Goal: Information Seeking & Learning: Find specific fact

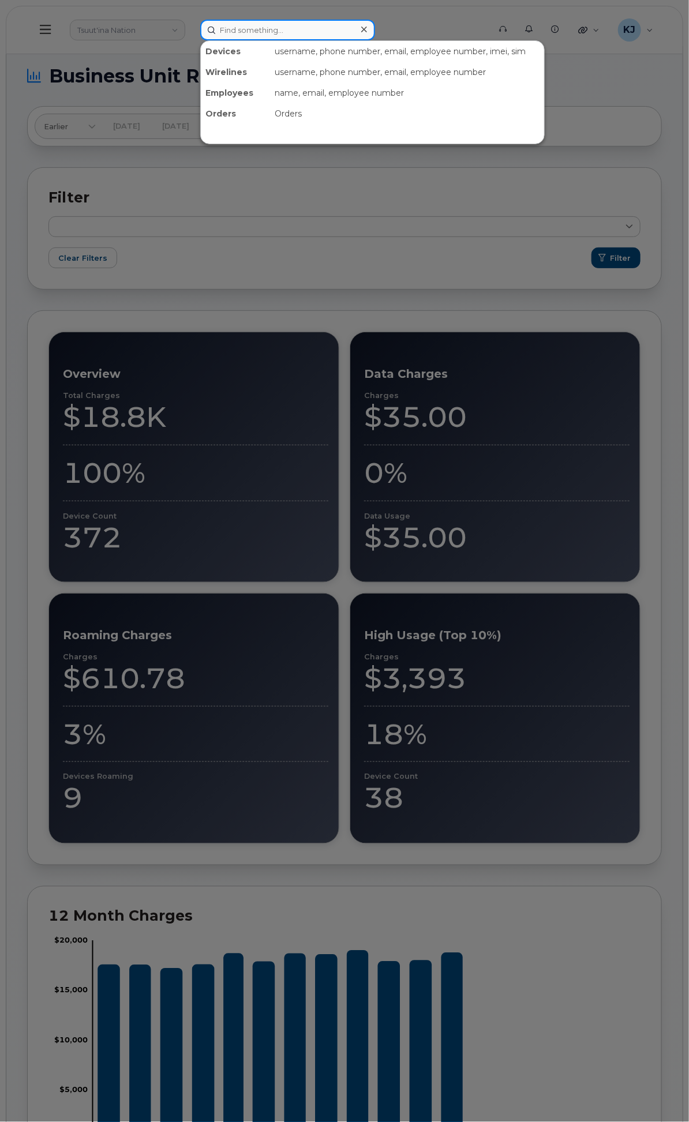
click at [367, 32] on input at bounding box center [287, 30] width 175 height 21
paste input "298817"
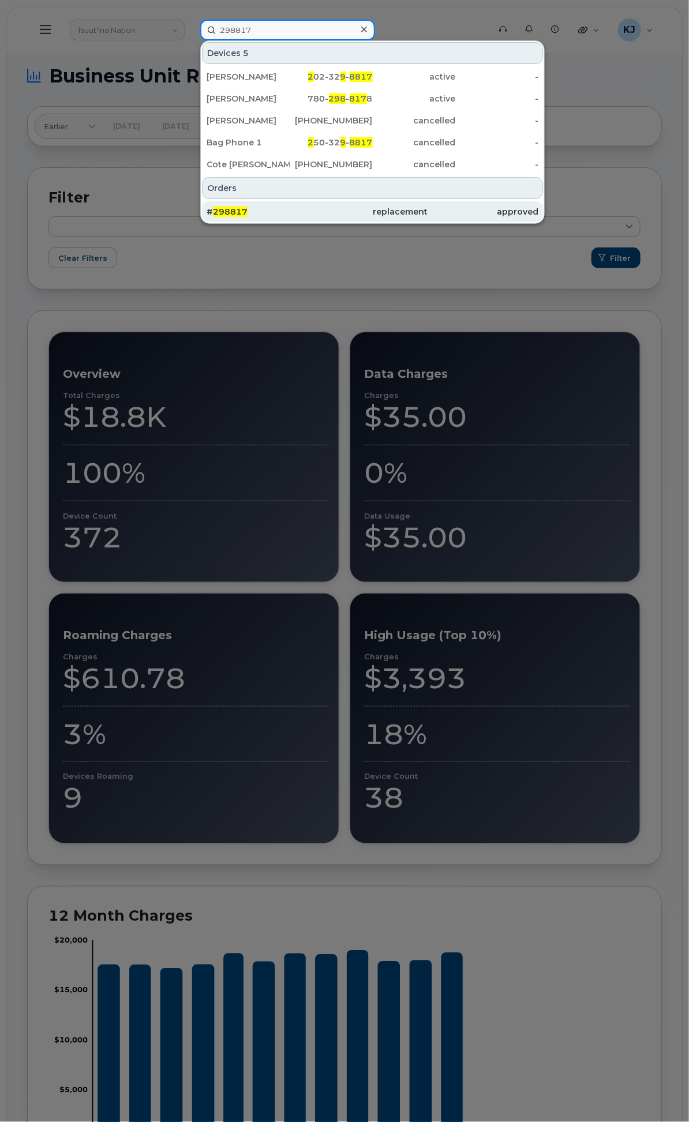
type input "298817"
click at [317, 206] on div "# 298817" at bounding box center [262, 212] width 111 height 12
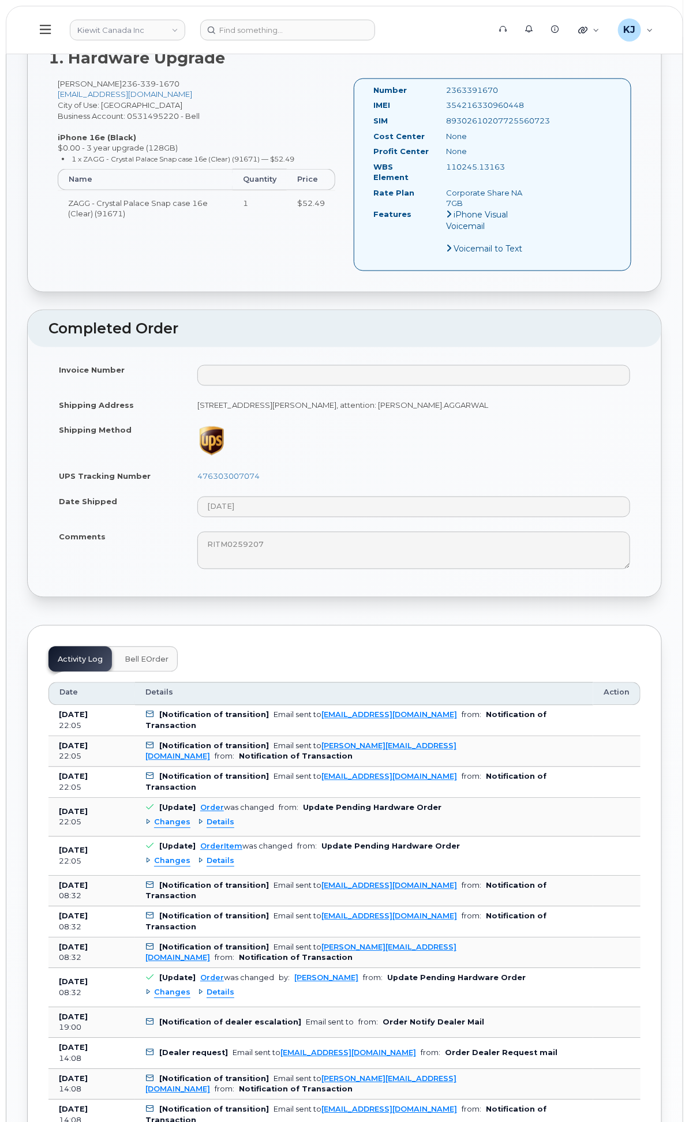
scroll to position [448, 0]
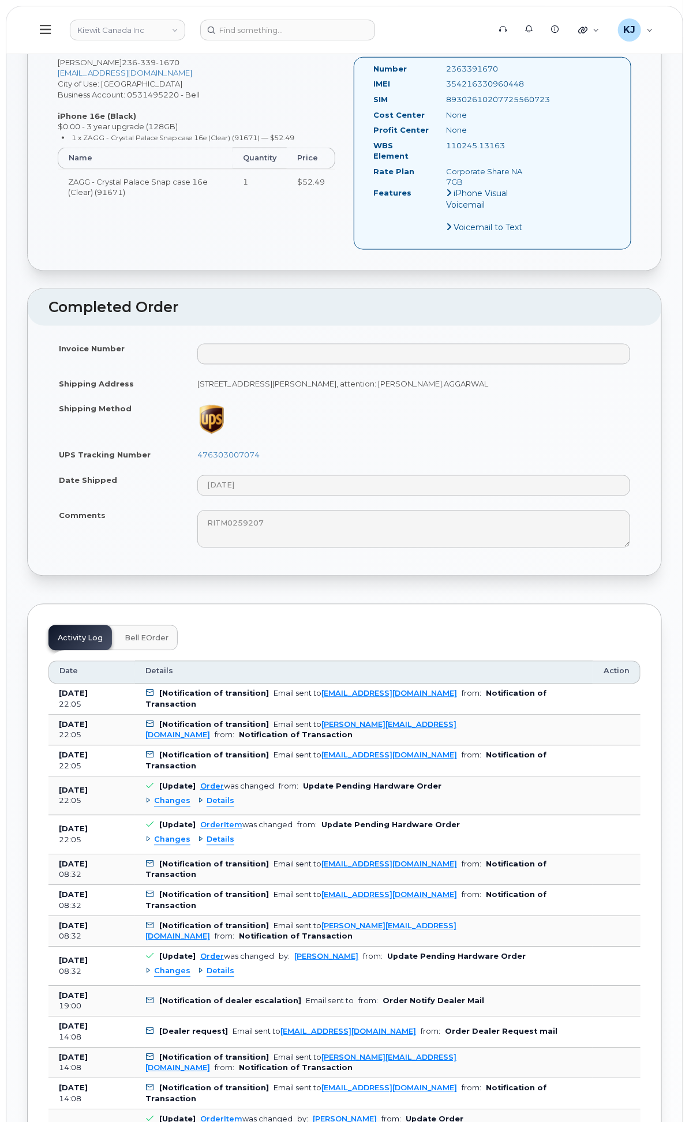
click at [190, 807] on span "Changes" at bounding box center [172, 801] width 36 height 11
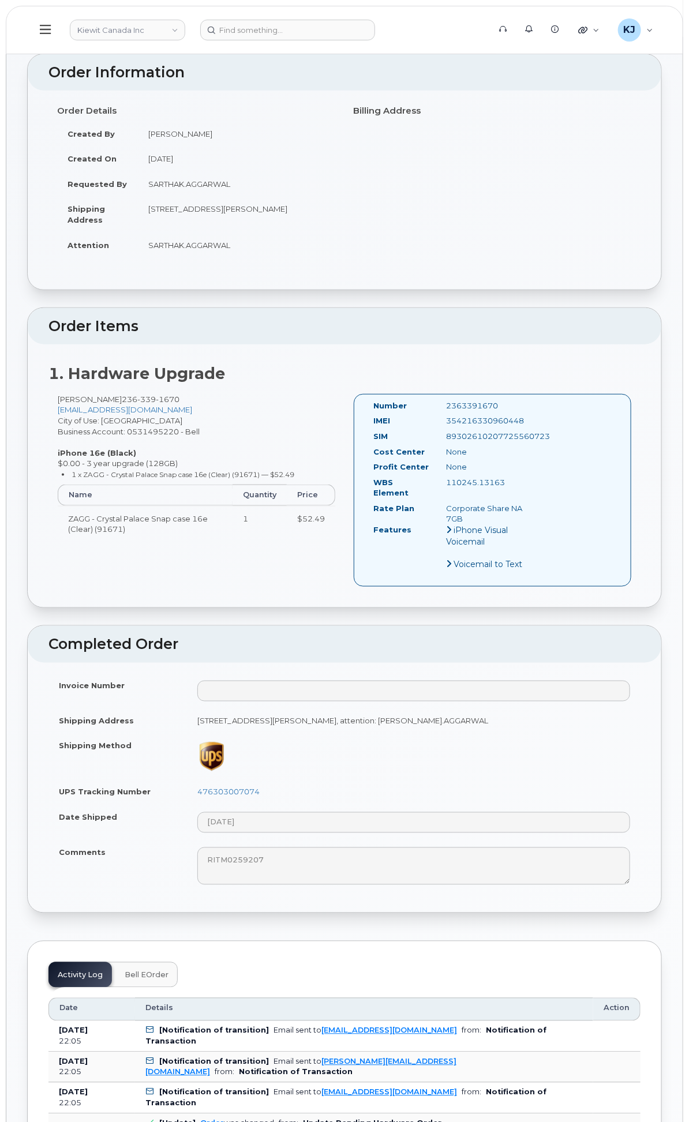
scroll to position [0, 0]
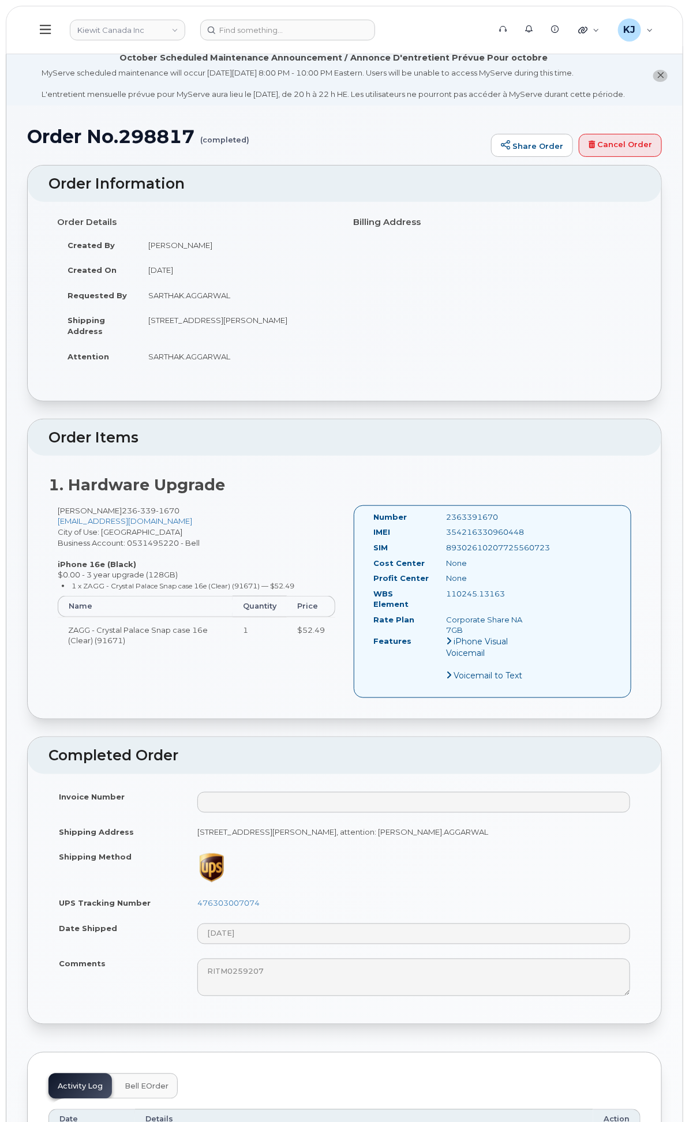
click at [540, 523] on div "2363391670" at bounding box center [489, 517] width 102 height 11
copy div "2363391670"
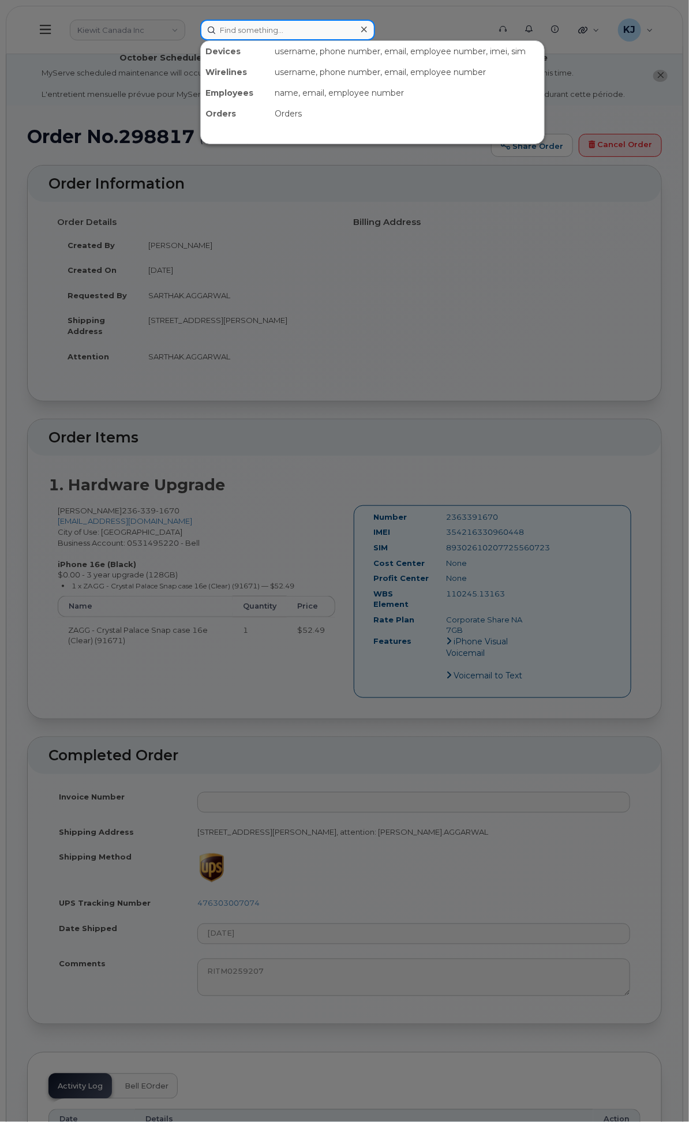
click at [375, 20] on input at bounding box center [287, 30] width 175 height 21
paste input "2363391670"
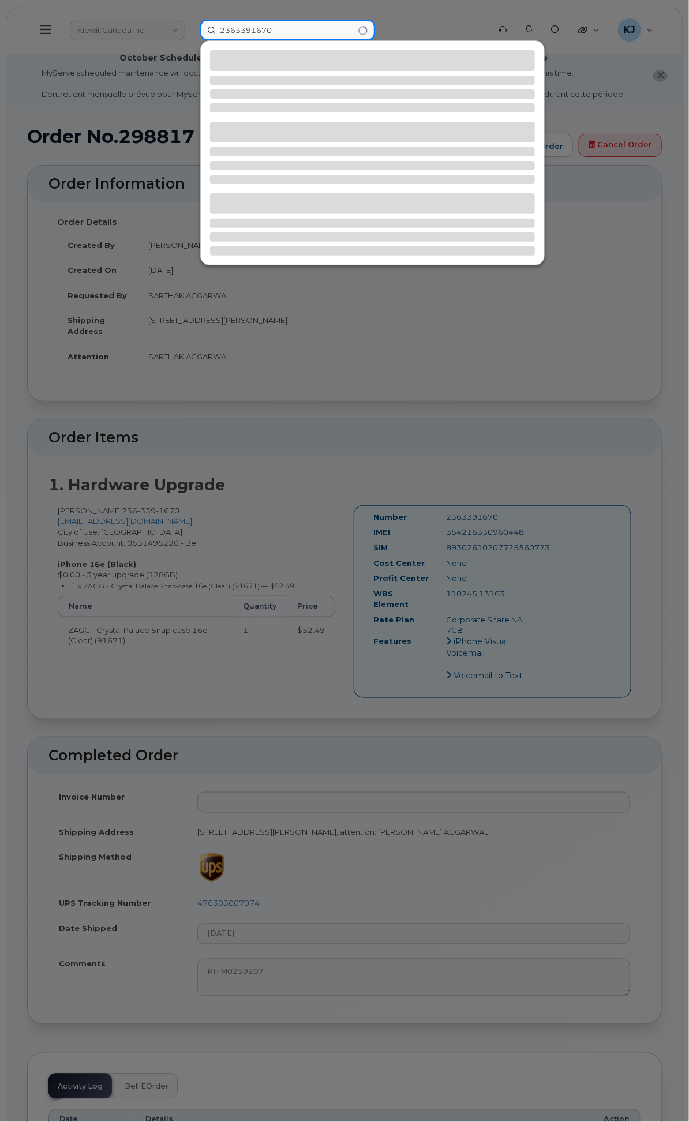
type input "2363391670"
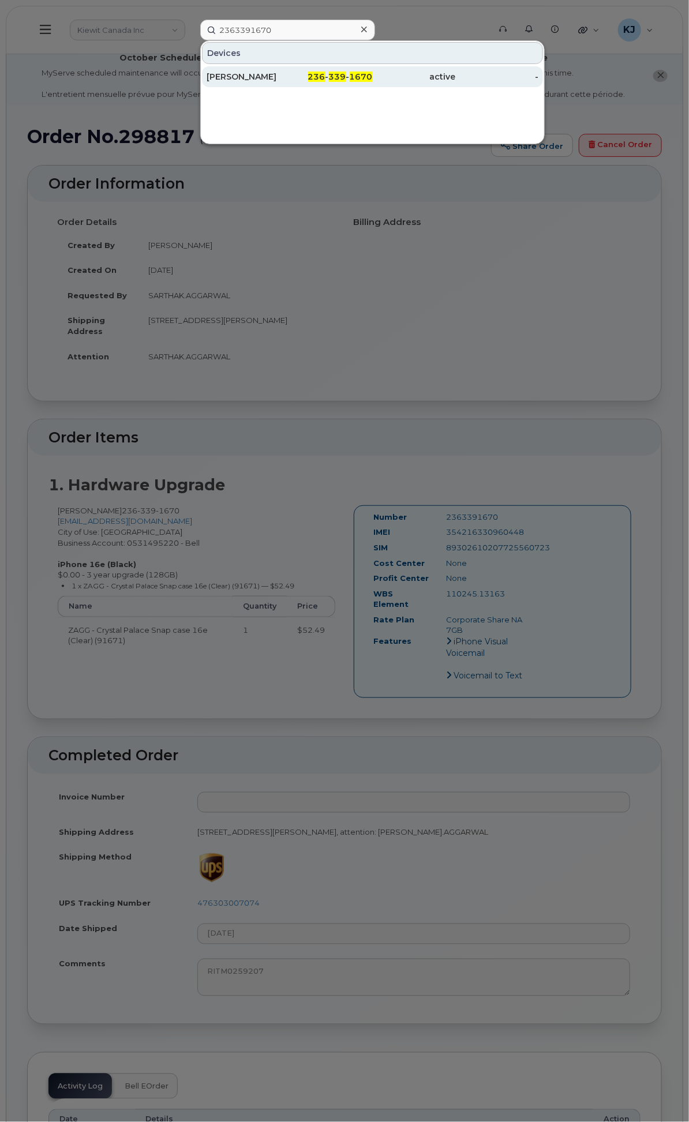
click at [373, 81] on div "236 - 339 - 1670" at bounding box center [331, 76] width 83 height 21
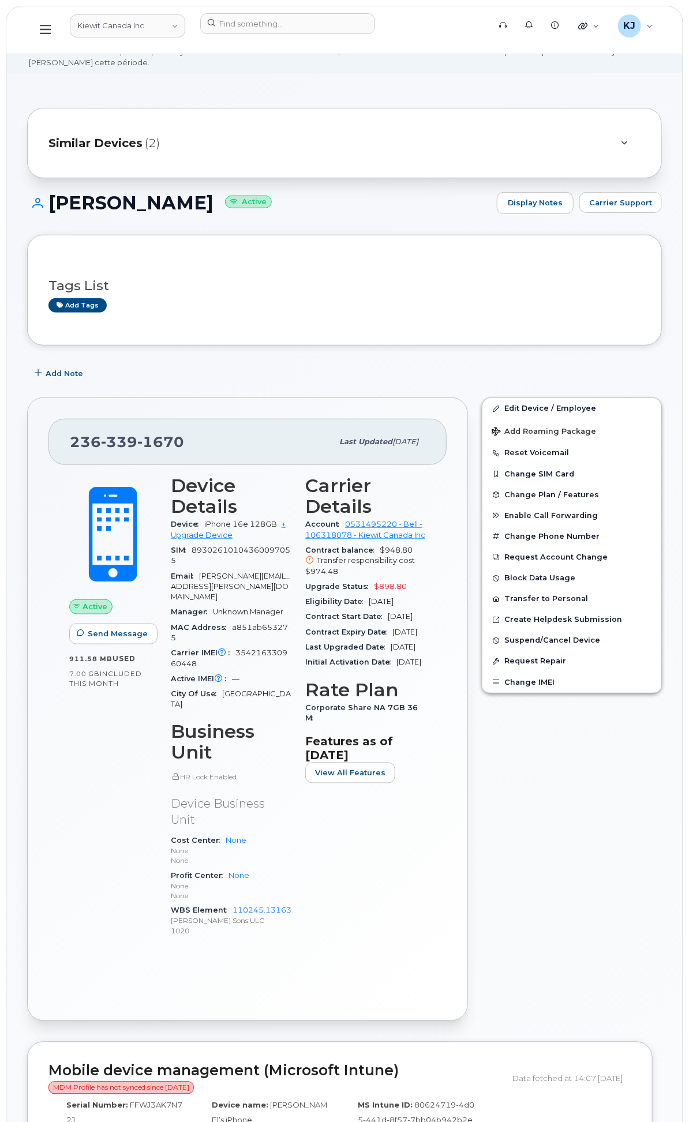
scroll to position [64, 0]
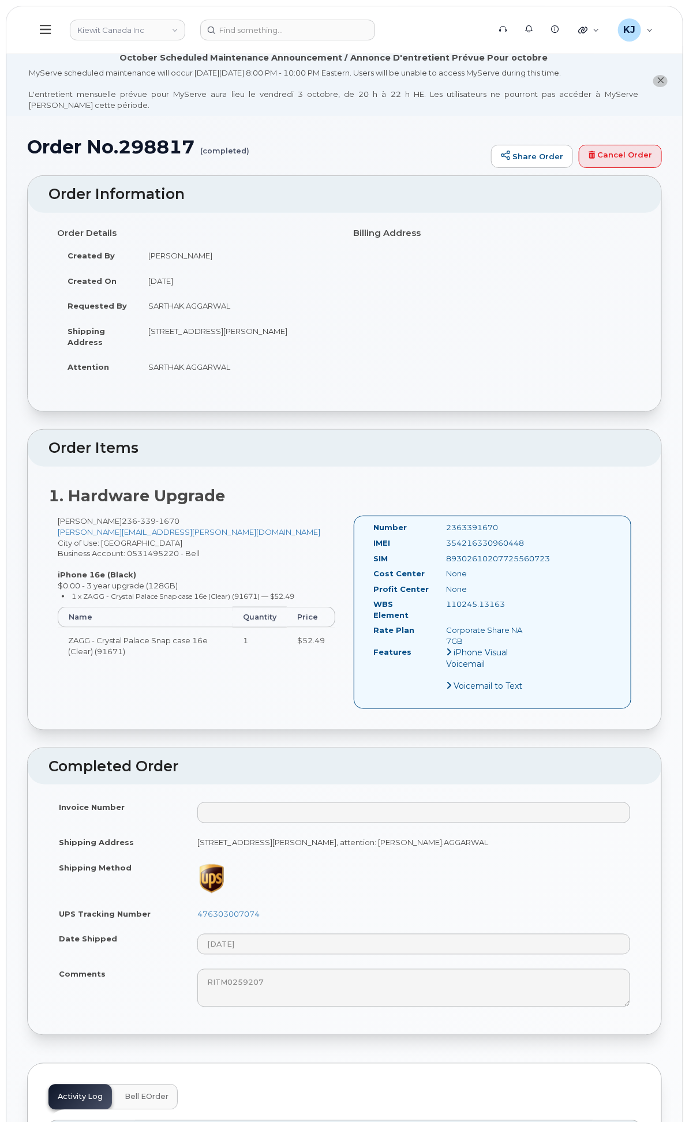
click at [0, 0] on div "Customer Settings" at bounding box center [0, 0] width 0 height 0
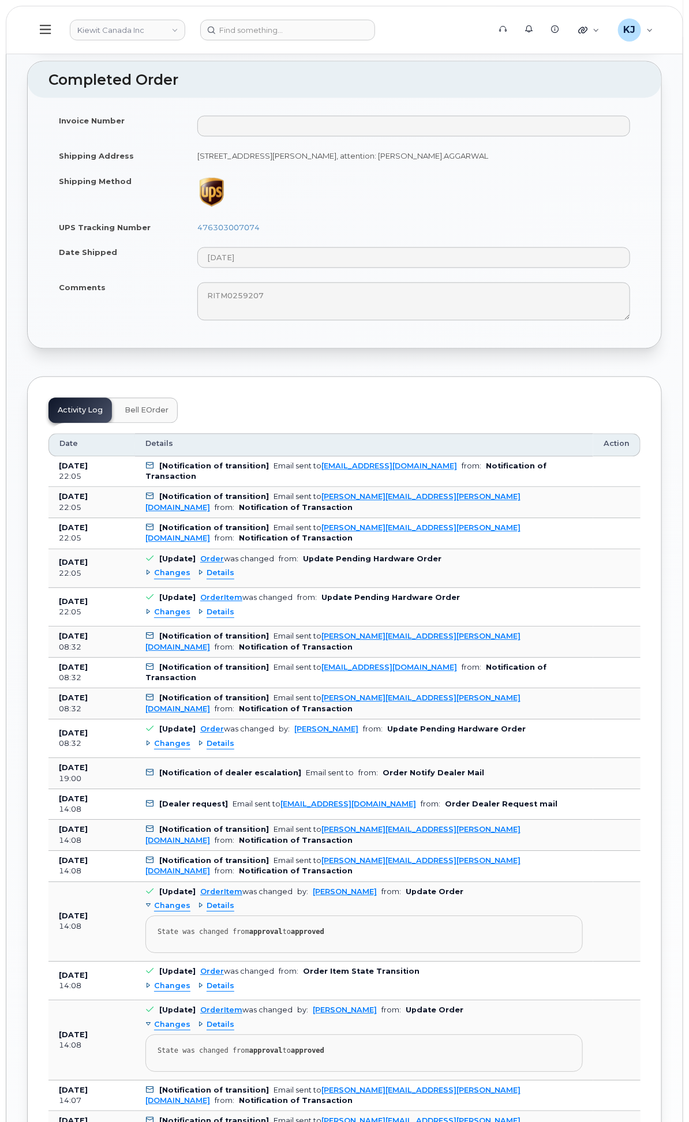
scroll to position [705, 0]
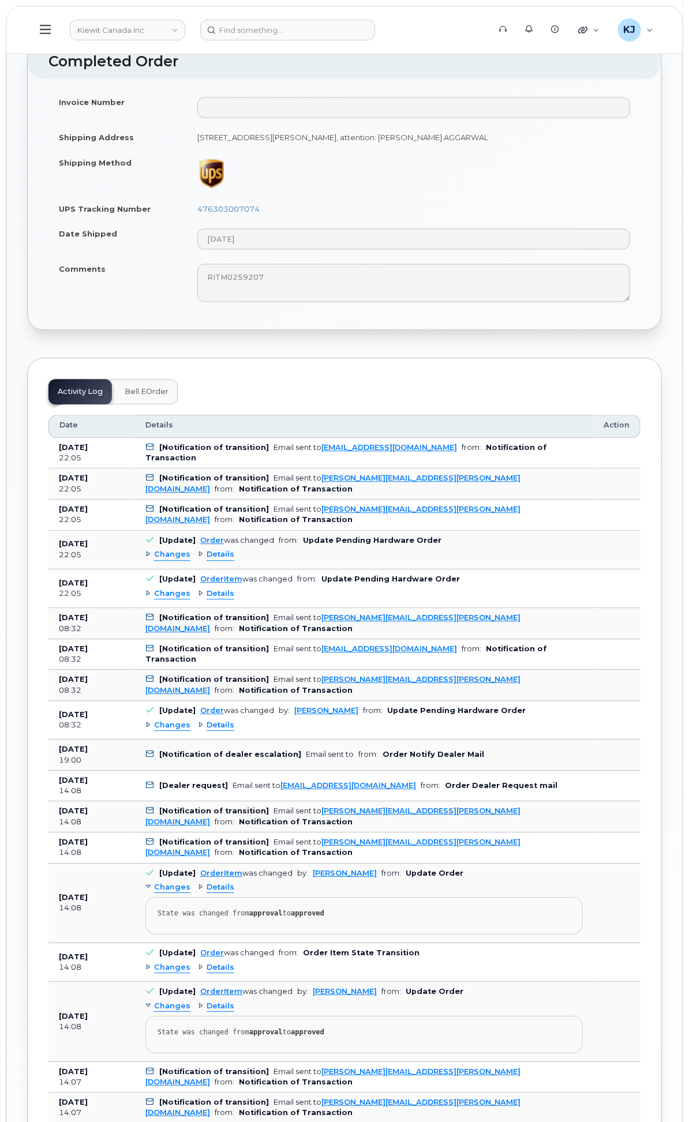
click at [190, 732] on span "Changes" at bounding box center [172, 726] width 36 height 11
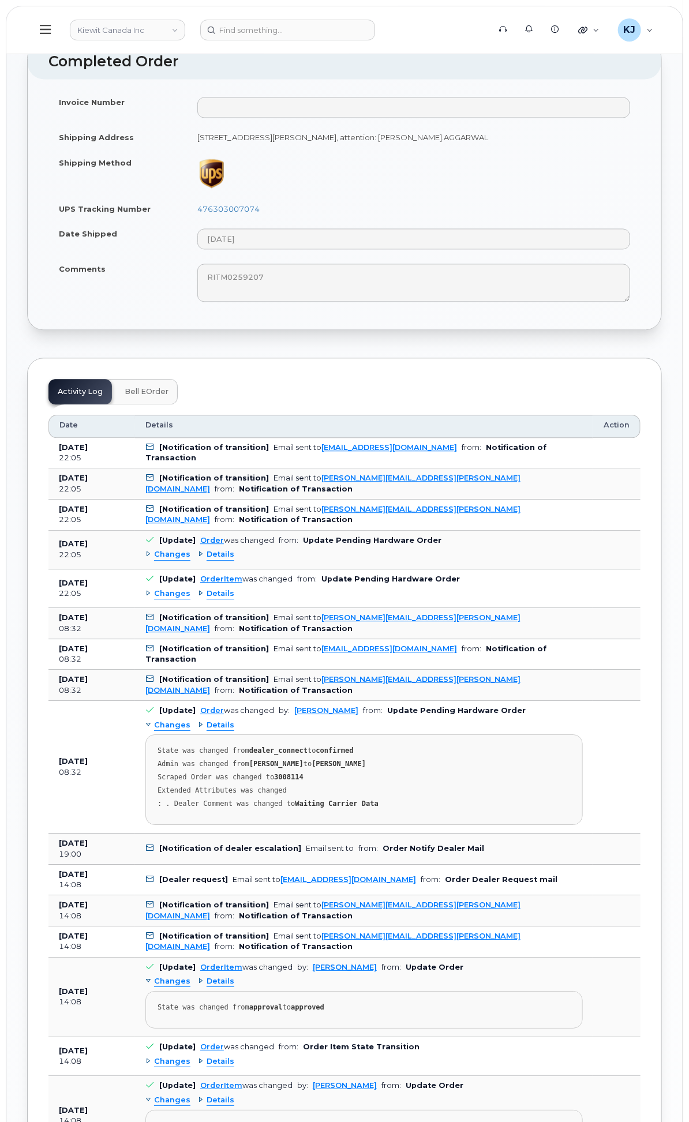
click at [303, 782] on strong "3008114" at bounding box center [288, 778] width 29 height 8
copy strong "3008114"
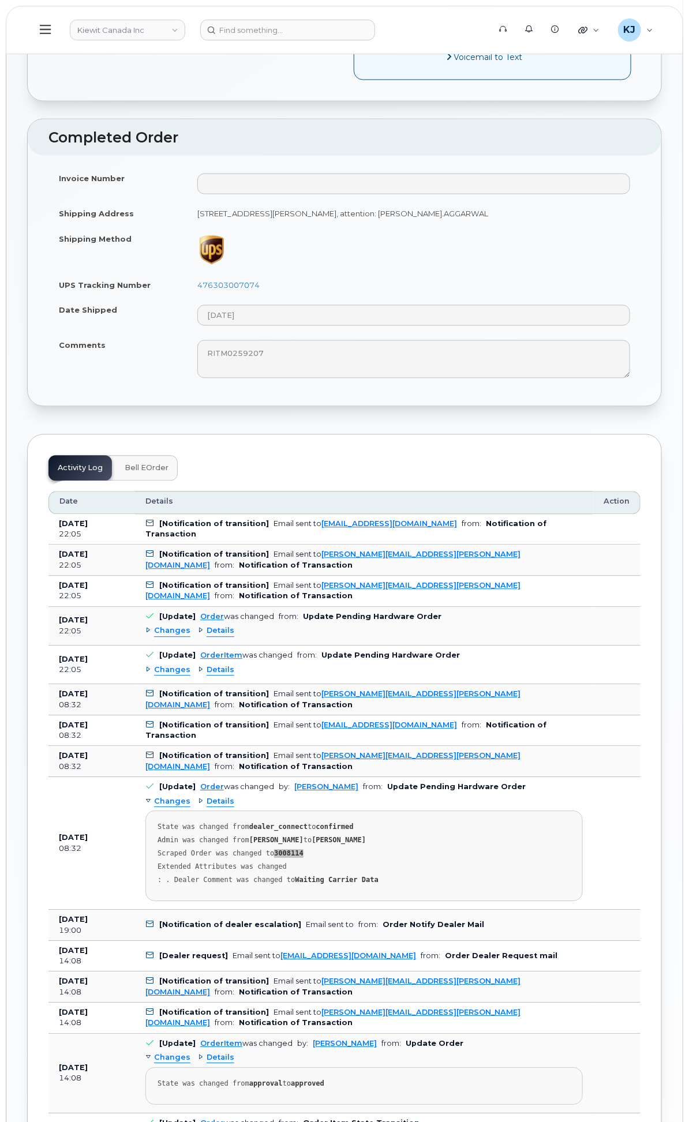
scroll to position [512, 0]
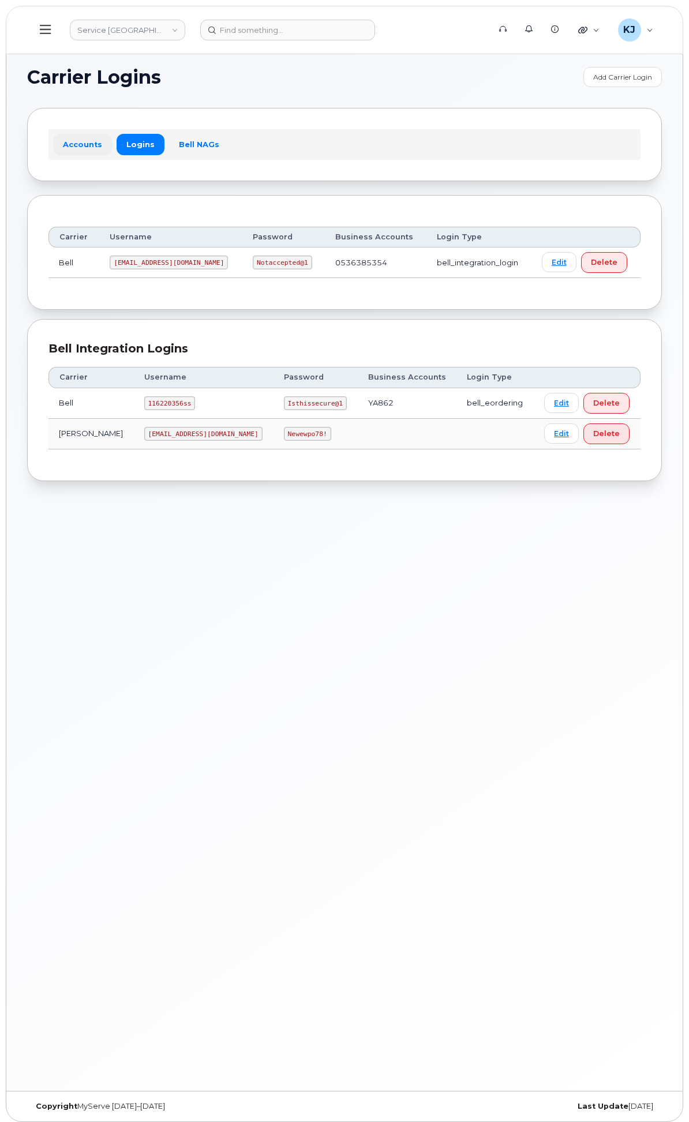
scroll to position [6, 0]
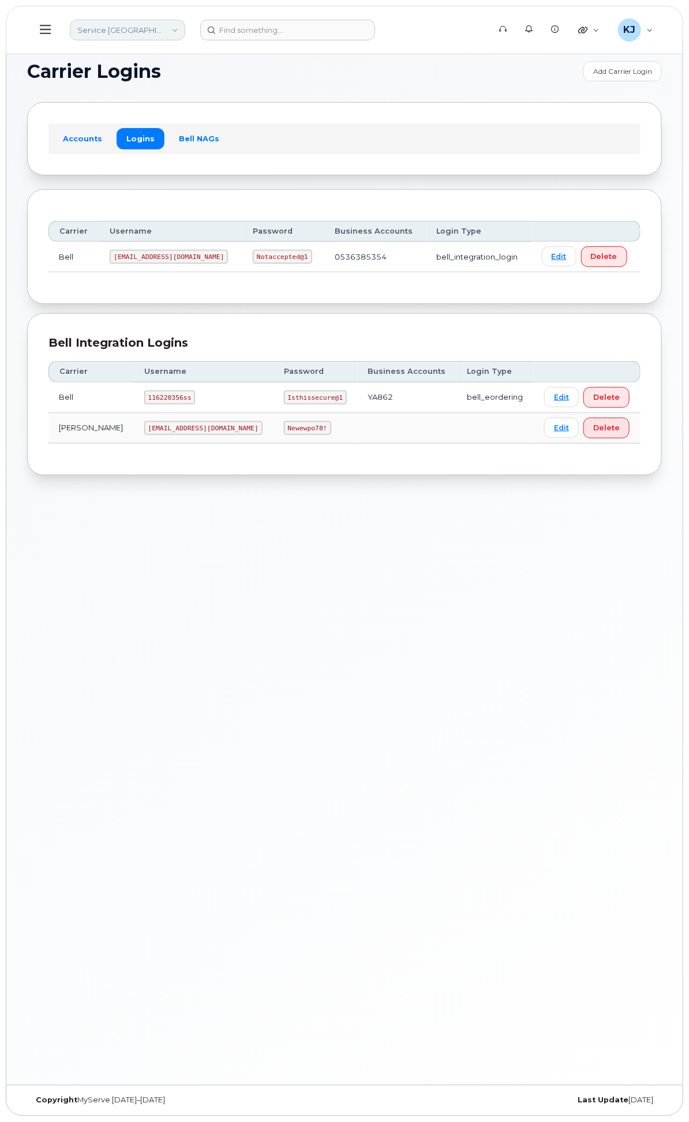
click at [185, 28] on link "Service [GEOGRAPHIC_DATA] (SNB)" at bounding box center [127, 30] width 115 height 21
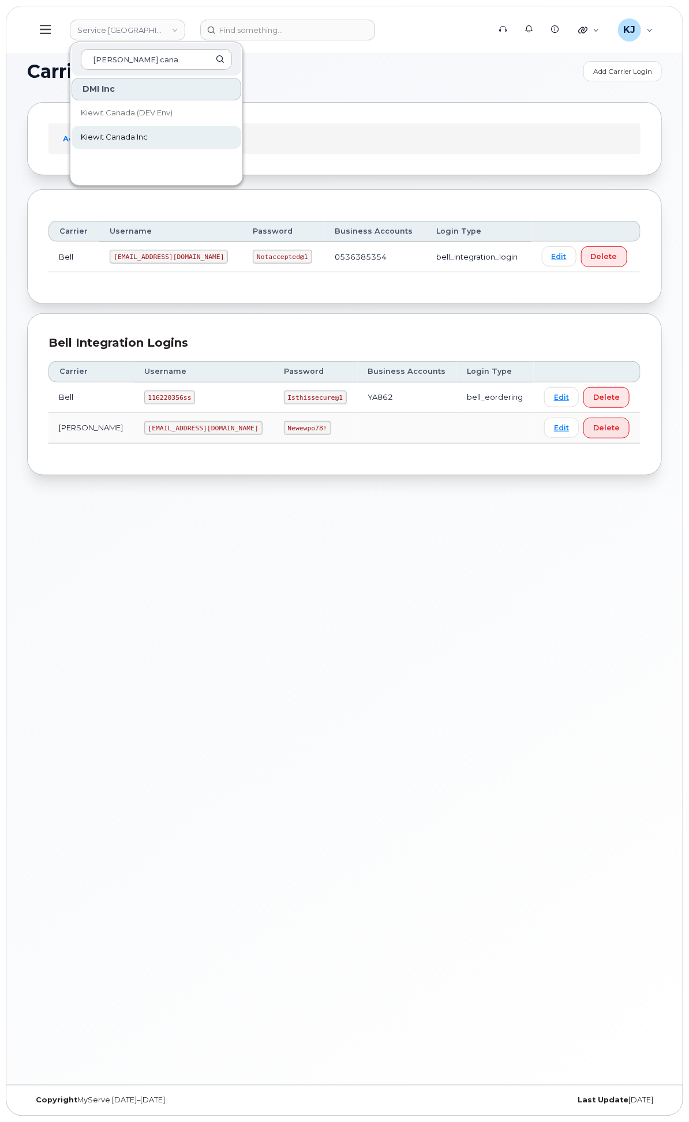
type input "kiewit cana"
click at [241, 134] on link "Kiewit Canada Inc" at bounding box center [157, 137] width 170 height 23
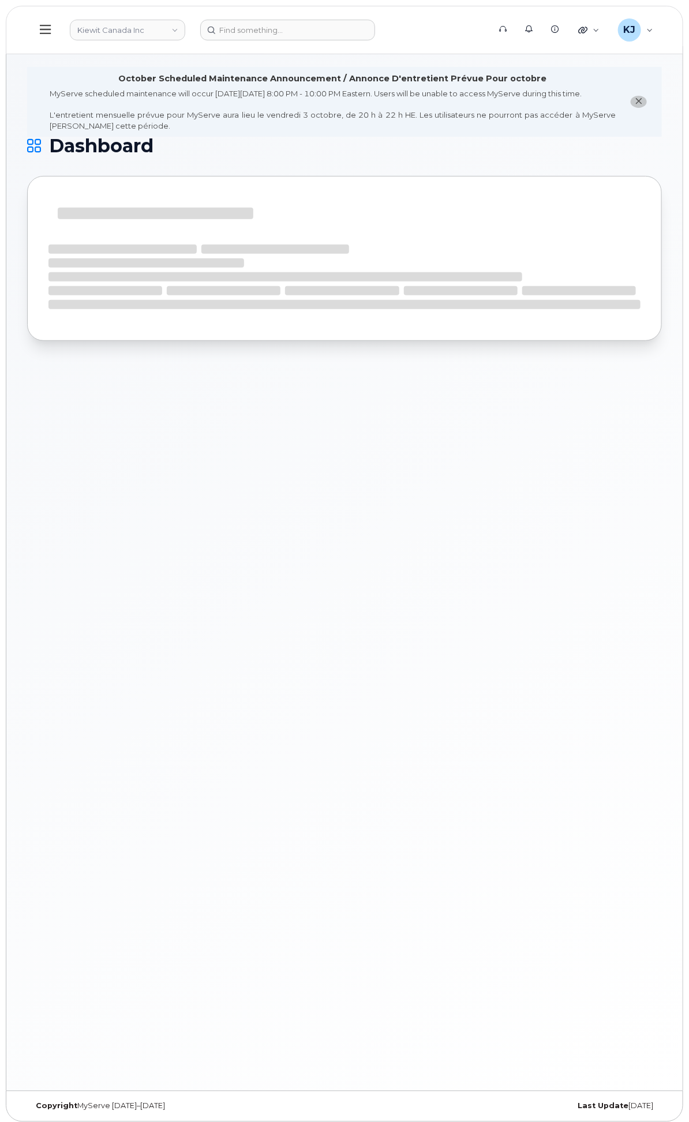
click at [0, 0] on div "Customer Settings" at bounding box center [0, 0] width 0 height 0
click at [0, 0] on div "Business Accounts" at bounding box center [0, 0] width 0 height 0
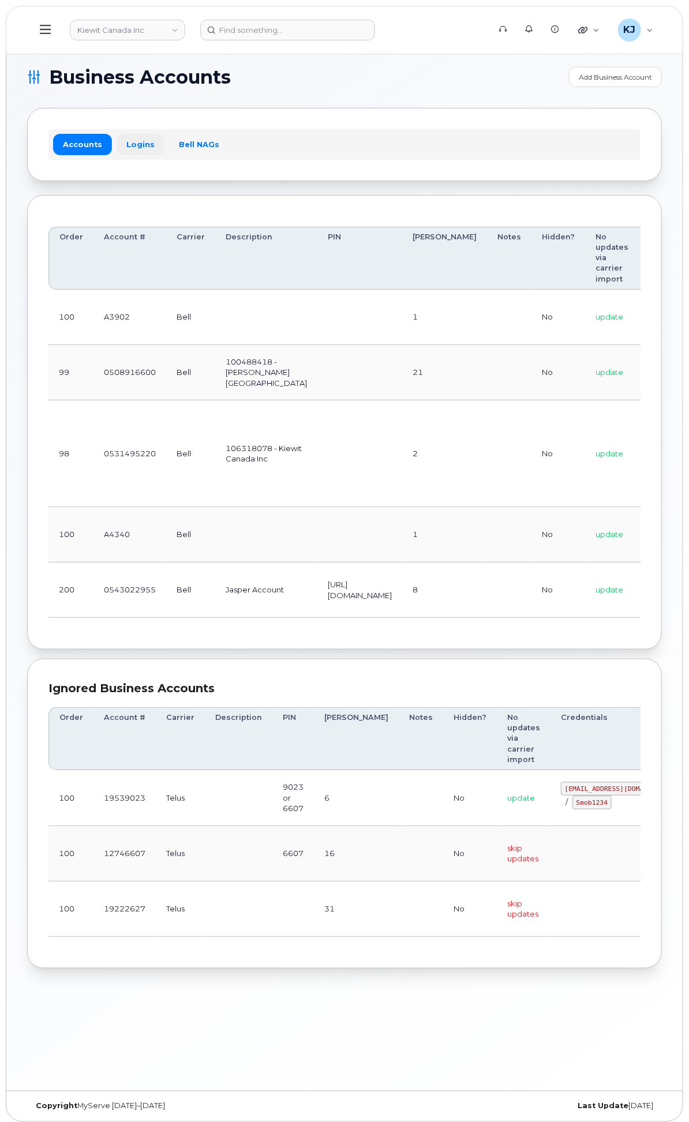
click at [164, 138] on link "Logins" at bounding box center [141, 144] width 48 height 21
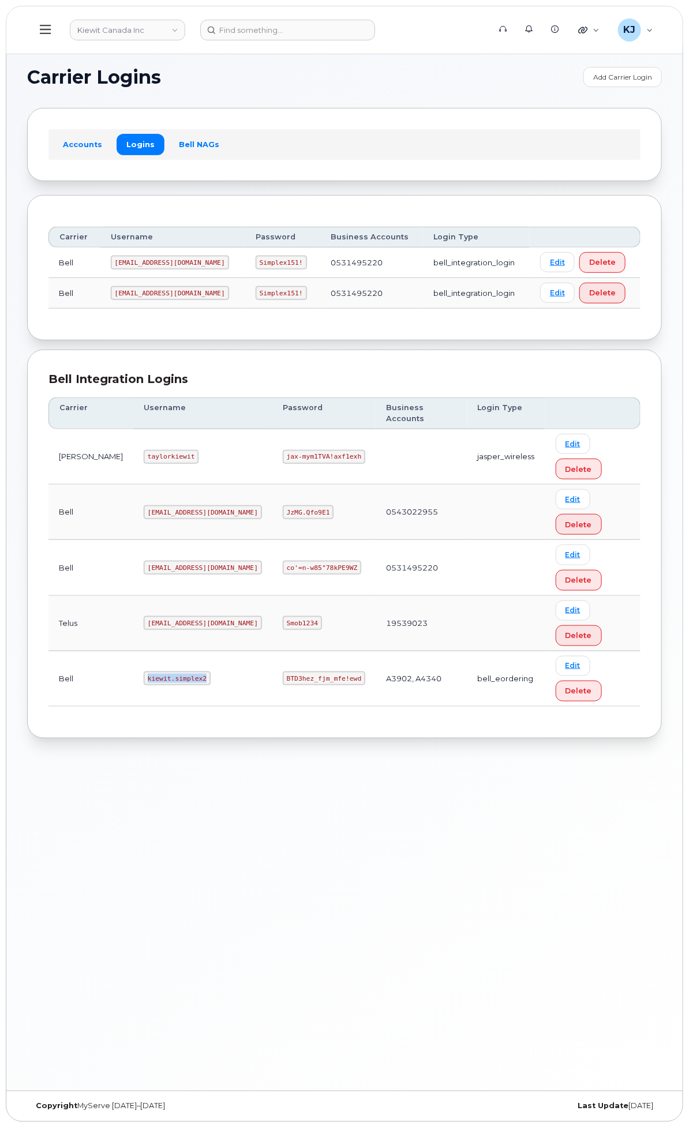
drag, startPoint x: 265, startPoint y: 743, endPoint x: 320, endPoint y: 744, distance: 54.8
click at [211, 685] on code "kiewit.simplex2" at bounding box center [177, 679] width 67 height 14
copy code "kiewit.simplex2"
drag, startPoint x: 377, startPoint y: 741, endPoint x: 448, endPoint y: 747, distance: 70.6
click at [365, 685] on code "BTD3hez_fjm_mfe!ewd" at bounding box center [324, 679] width 82 height 14
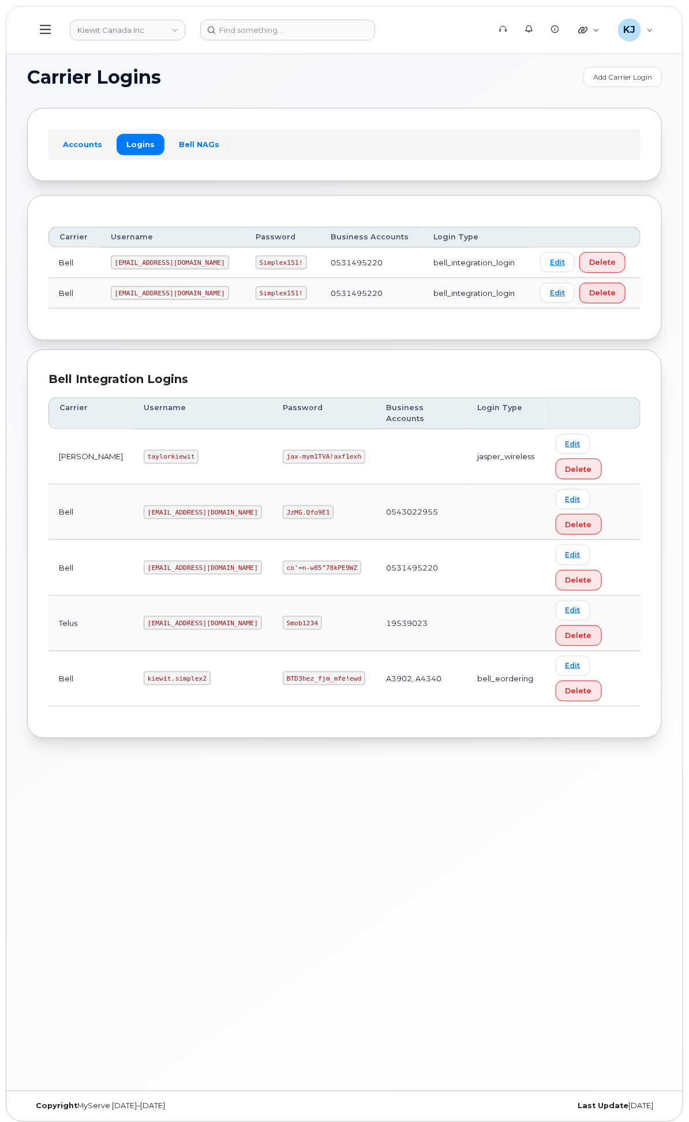
click at [467, 707] on td "A3902, A4340" at bounding box center [422, 678] width 92 height 55
click at [365, 685] on code "BTD3hez_fjm_mfe!ewd" at bounding box center [324, 679] width 82 height 14
drag, startPoint x: 376, startPoint y: 741, endPoint x: 460, endPoint y: 740, distance: 84.8
click at [460, 707] on tr "Bell kiewit.simplex2 BTD3hez_fjm_mfe!ewd A3902, A4340 bell_eordering Edit Delete" at bounding box center [344, 678] width 592 height 55
copy code "BTD3hez_fjm_mfe!ewd"
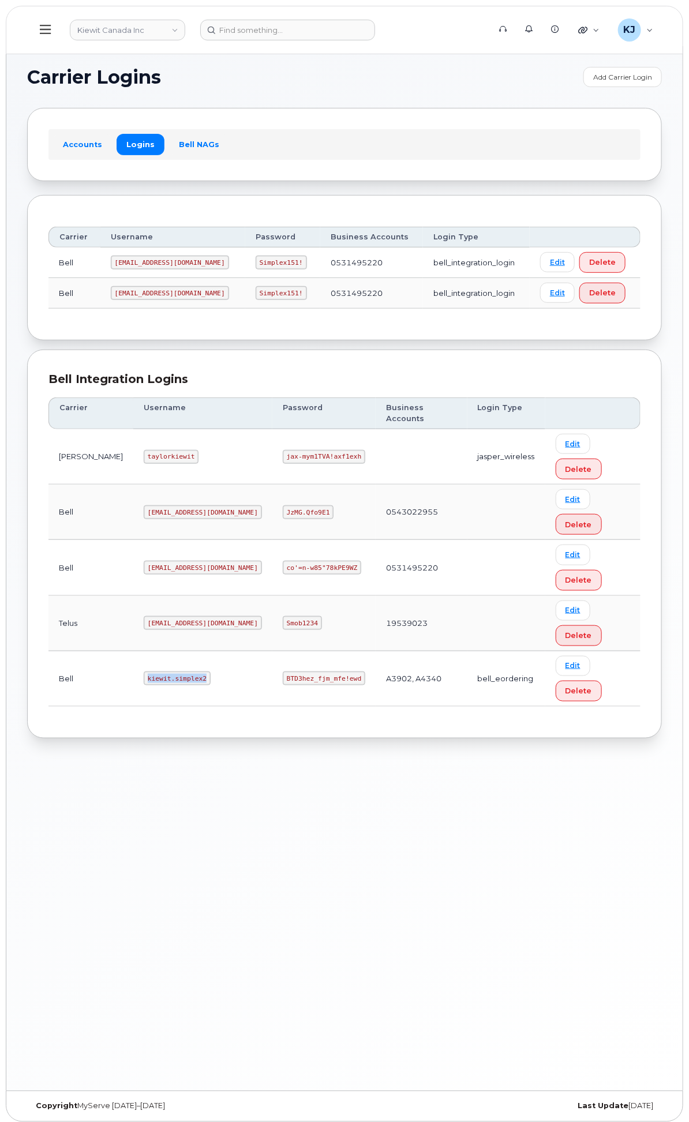
drag, startPoint x: 264, startPoint y: 740, endPoint x: 319, endPoint y: 747, distance: 55.3
click at [211, 685] on code "kiewit.simplex2" at bounding box center [177, 679] width 67 height 14
copy code "kiewit.simplex2"
drag, startPoint x: 376, startPoint y: 740, endPoint x: 445, endPoint y: 745, distance: 69.4
click at [365, 685] on code "BTD3hez_fjm_mfe!ewd" at bounding box center [324, 679] width 82 height 14
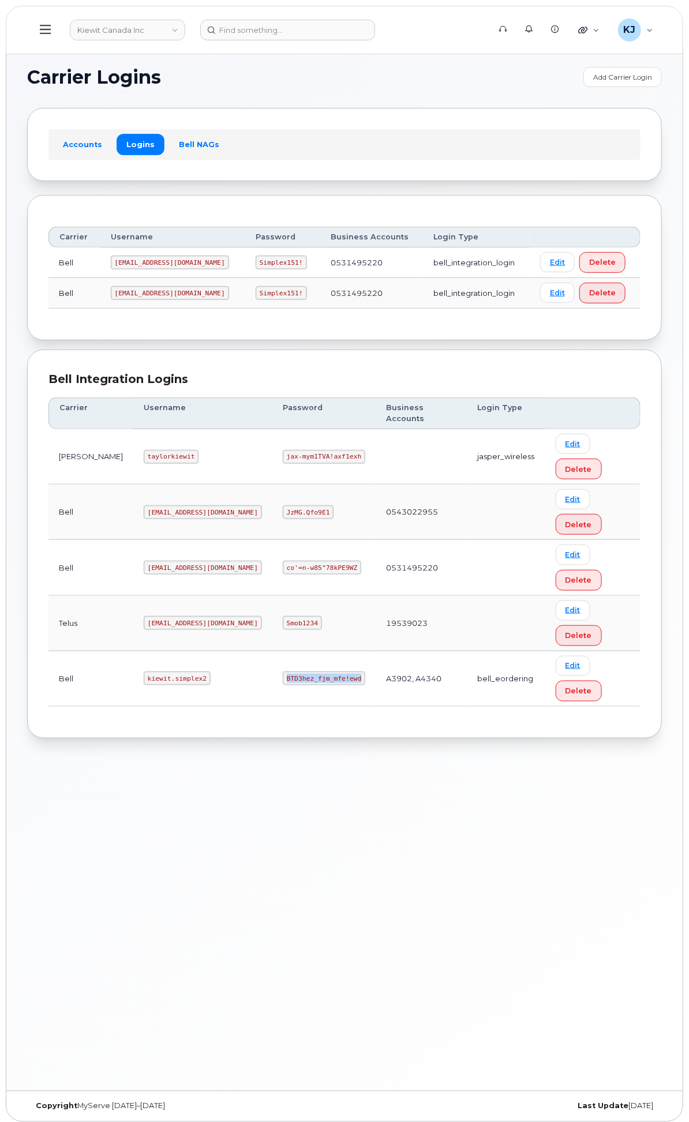
copy code "BTD3hez_fjm_mfe!ewd"
